Goal: Information Seeking & Learning: Learn about a topic

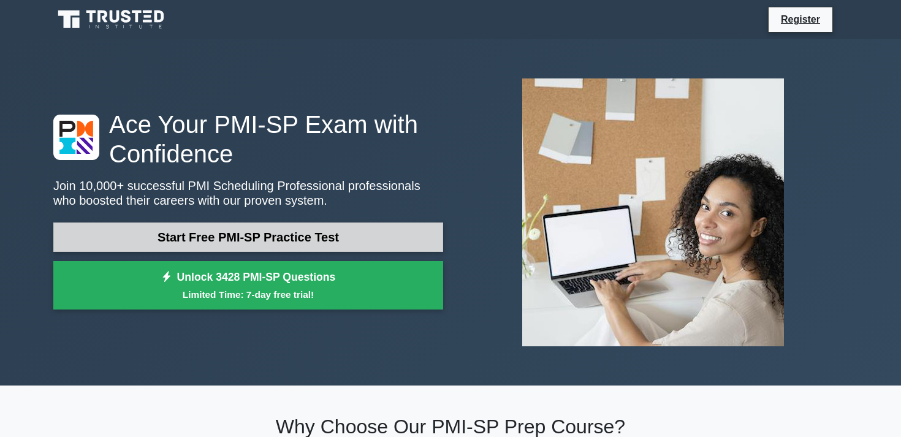
click at [163, 239] on link "Start Free PMI-SP Practice Test" at bounding box center [248, 237] width 390 height 29
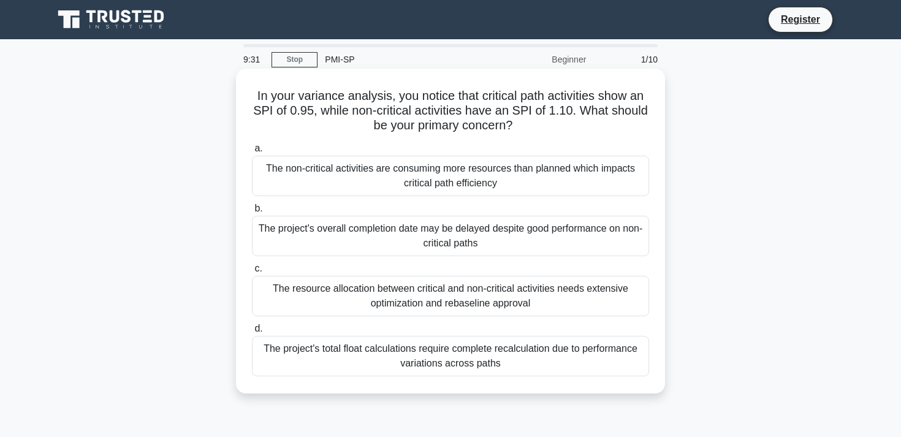
click at [441, 171] on div "The non-critical activities are consuming more resources than planned which imp…" at bounding box center [450, 176] width 397 height 40
click at [252, 153] on input "a. The non-critical activities are consuming more resources than planned which …" at bounding box center [252, 149] width 0 height 8
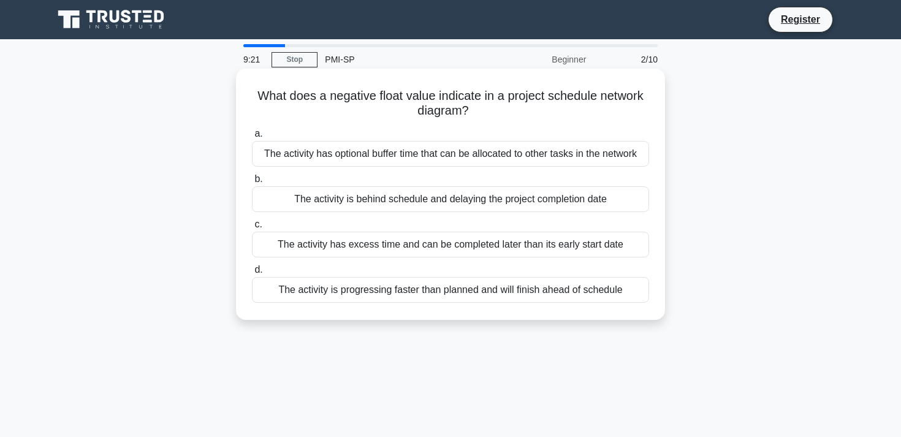
click at [447, 199] on div "The activity is behind schedule and delaying the project completion date" at bounding box center [450, 199] width 397 height 26
click at [252, 183] on input "b. The activity is behind schedule and delaying the project completion date" at bounding box center [252, 179] width 0 height 8
